Goal: Find specific page/section: Find specific page/section

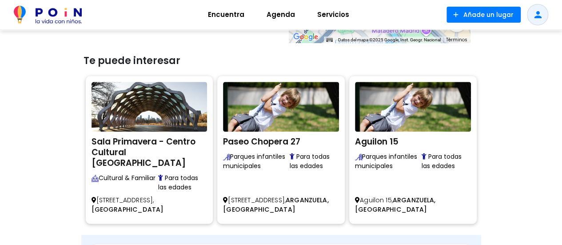
scroll to position [531, 0]
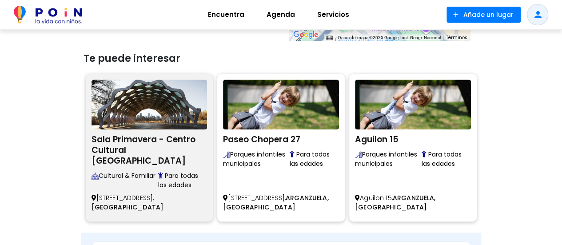
click at [151, 121] on img at bounding box center [149, 104] width 116 height 50
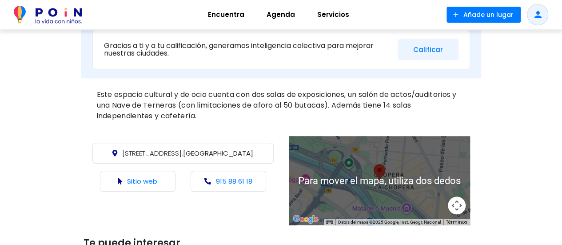
scroll to position [327, 0]
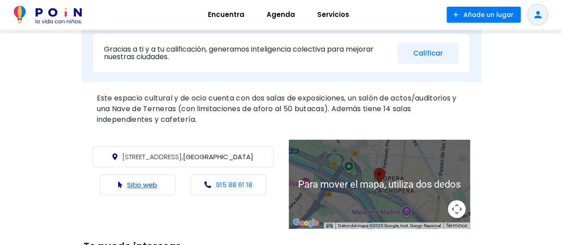
click at [146, 180] on link "Sitio web" at bounding box center [142, 184] width 30 height 9
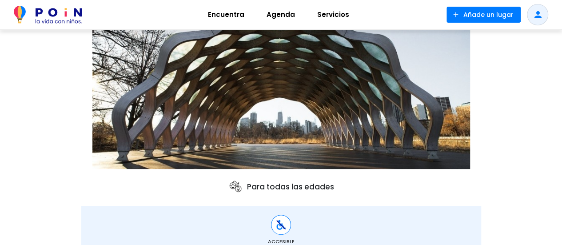
scroll to position [103, 0]
